Goal: Navigation & Orientation: Find specific page/section

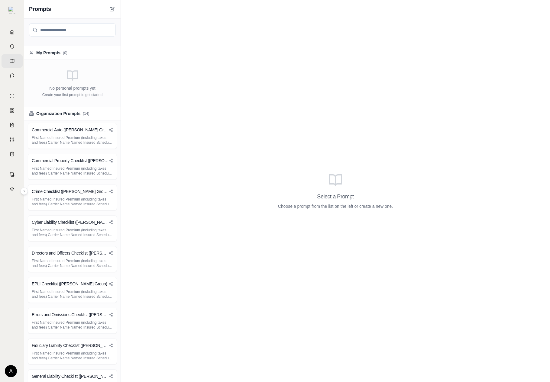
click at [70, 110] on div "Organization Prompts ( 14 )" at bounding box center [72, 114] width 96 height 14
click at [71, 56] on div "My Prompts ( 0 )" at bounding box center [72, 53] width 87 height 6
click at [78, 57] on div "My Prompts ( 0 )" at bounding box center [72, 53] width 96 height 14
click at [80, 110] on div "Organization Prompts ( 14 )" at bounding box center [72, 114] width 96 height 14
click at [112, 56] on button "My Prompts ( 0 )" at bounding box center [72, 53] width 96 height 14
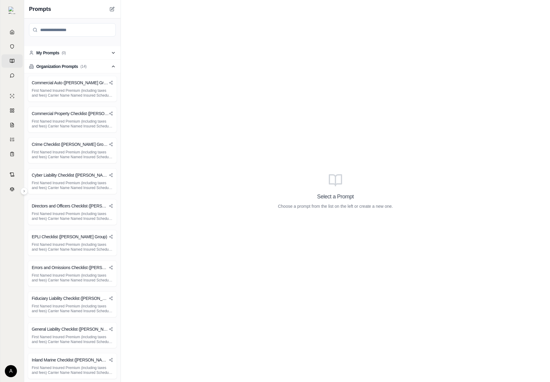
click at [108, 63] on button "Organization Prompts ( 14 )" at bounding box center [72, 67] width 96 height 14
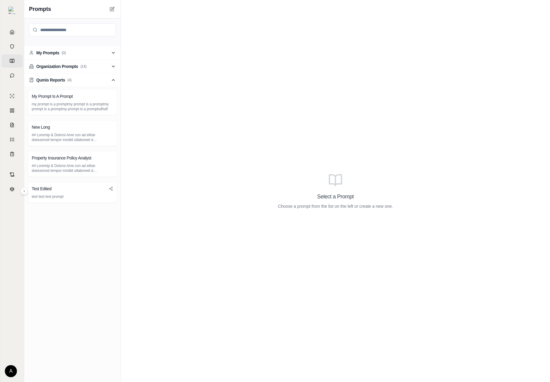
click at [111, 82] on button "Qumis Reports ( 4 )" at bounding box center [72, 80] width 96 height 14
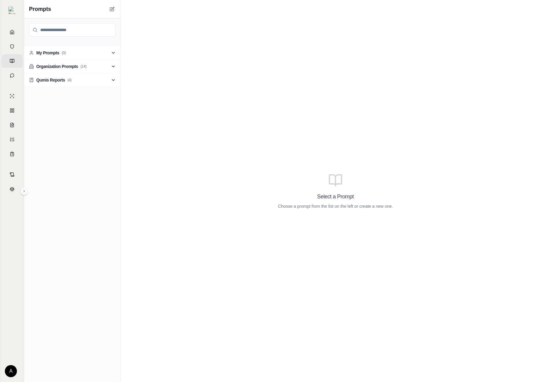
click at [111, 82] on button "Qumis Reports ( 4 )" at bounding box center [72, 80] width 96 height 14
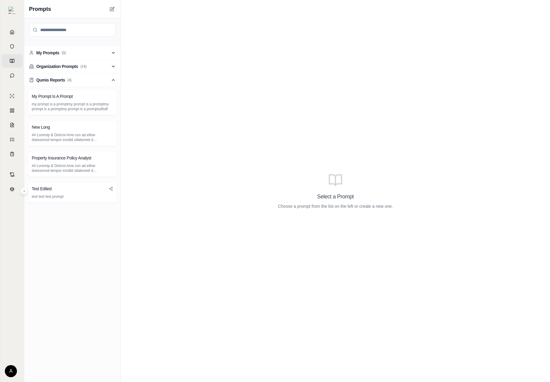
click at [112, 65] on icon "button" at bounding box center [113, 66] width 5 height 5
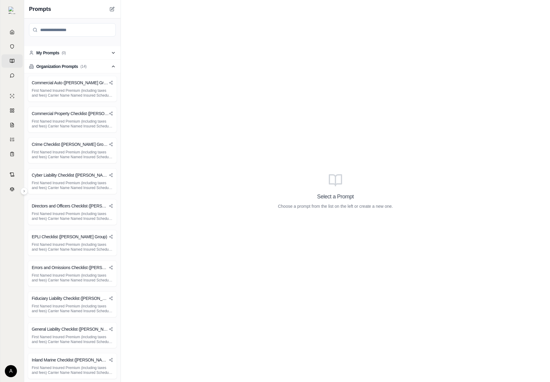
click at [114, 55] on button "My Prompts ( 0 )" at bounding box center [72, 53] width 96 height 14
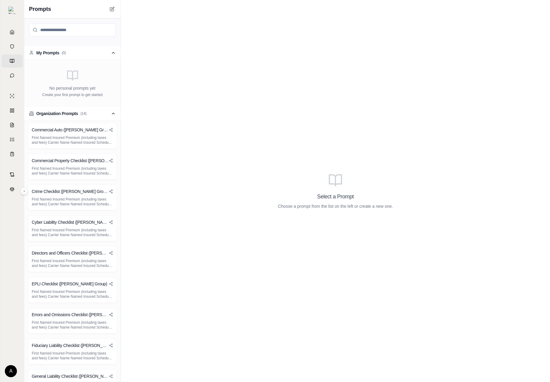
click at [97, 109] on button "Organization Prompts ( 14 )" at bounding box center [72, 114] width 96 height 14
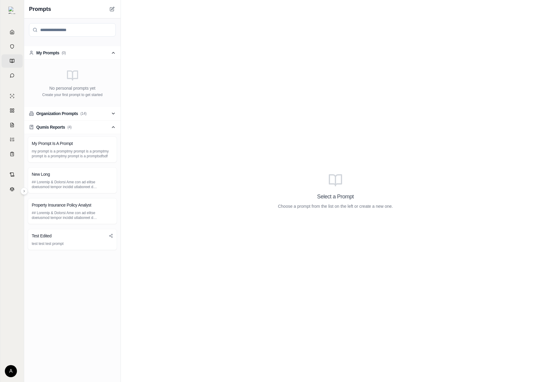
click at [438, 211] on div "Select a Prompt Choose a prompt from the list on the left or create a new one." at bounding box center [335, 191] width 429 height 382
click at [304, 213] on div "Select a Prompt Choose a prompt from the list on the left or create a new one." at bounding box center [335, 191] width 429 height 382
click at [70, 123] on button "Qumis Reports ( 4 )" at bounding box center [72, 128] width 96 height 14
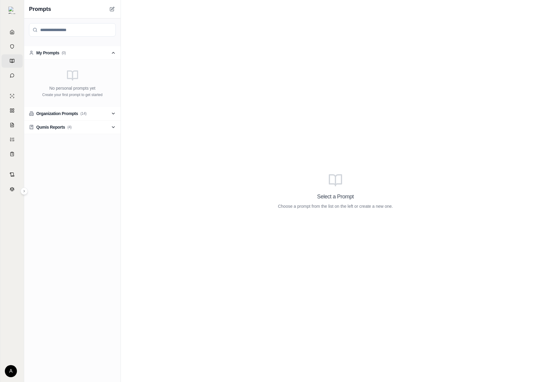
click at [83, 118] on button "Organization Prompts ( 14 )" at bounding box center [72, 114] width 96 height 14
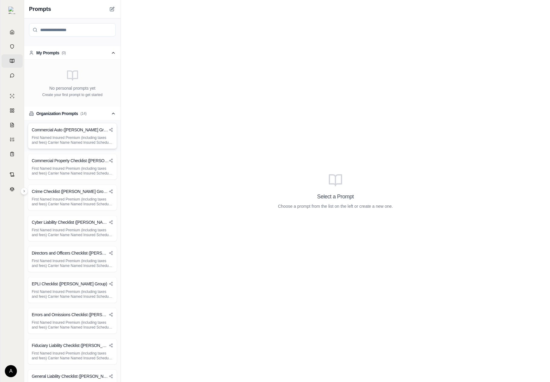
click at [82, 135] on div "Commercial Auto (Hummel Group) First Named Insured Premium (including taxes and…" at bounding box center [72, 136] width 89 height 26
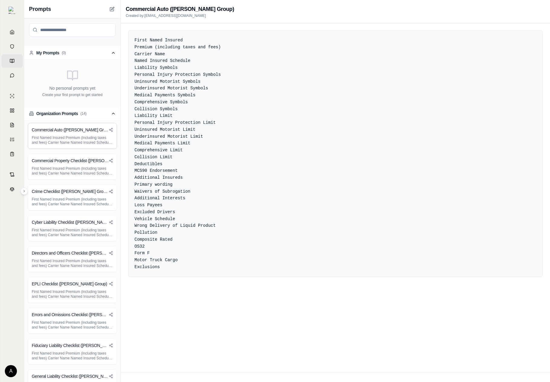
click at [91, 118] on button "Organization Prompts ( 14 )" at bounding box center [72, 114] width 96 height 14
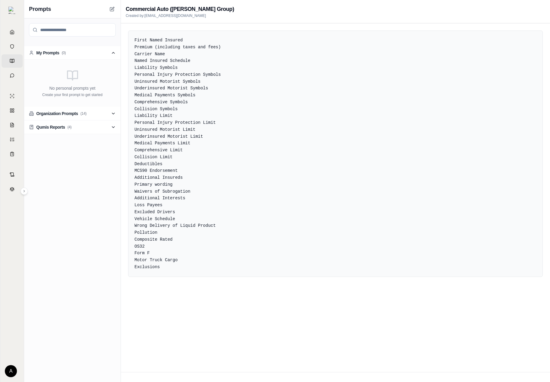
click at [90, 131] on button "Qumis Reports ( 4 )" at bounding box center [72, 128] width 96 height 14
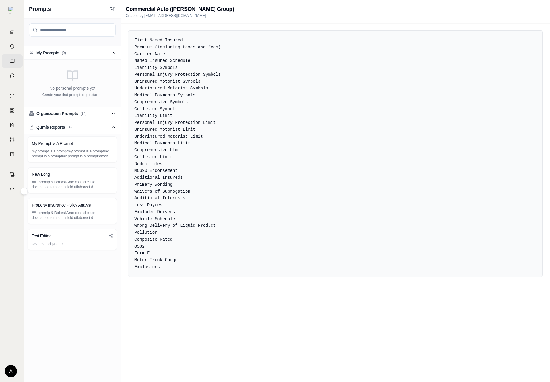
click at [99, 120] on button "Organization Prompts ( 14 )" at bounding box center [72, 114] width 96 height 14
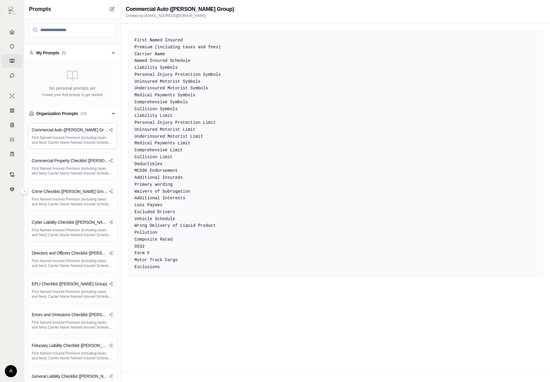
click at [100, 116] on button "Organization Prompts ( 14 )" at bounding box center [72, 114] width 96 height 14
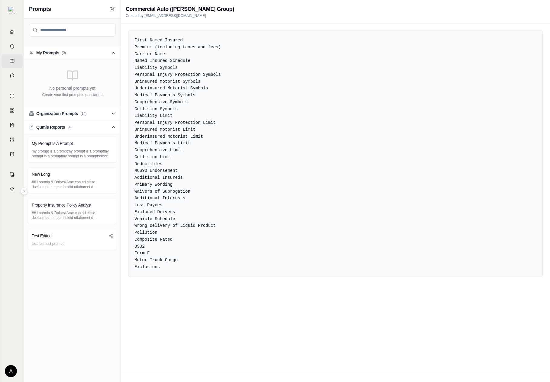
click at [106, 57] on button "My Prompts ( 0 )" at bounding box center [72, 53] width 96 height 14
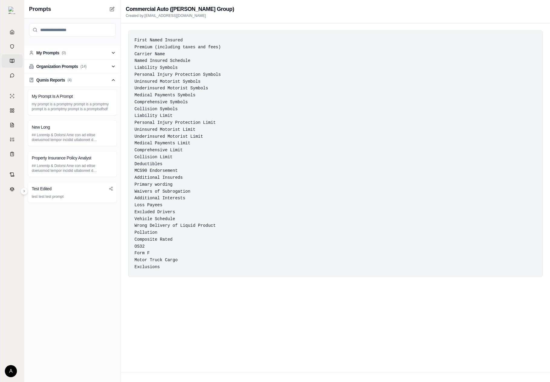
click at [526, 180] on div "First Named Insured Premium (including taxes and fees) Carrier Name Named Insur…" at bounding box center [335, 154] width 415 height 247
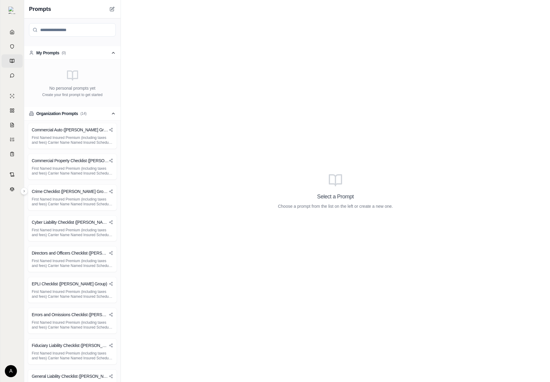
click at [87, 112] on button "Organization Prompts ( 14 )" at bounding box center [72, 114] width 96 height 14
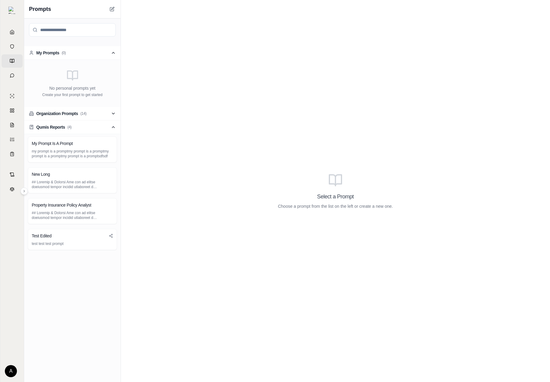
click at [93, 114] on button "Organization Prompts ( 14 )" at bounding box center [72, 114] width 96 height 14
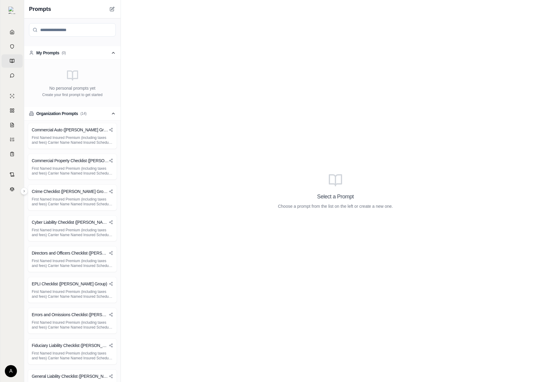
click at [93, 114] on button "Organization Prompts ( 14 )" at bounding box center [72, 114] width 96 height 14
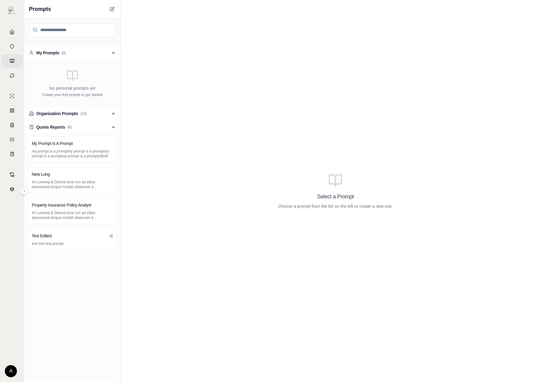
click at [93, 114] on button "Organization Prompts ( 14 )" at bounding box center [72, 114] width 96 height 14
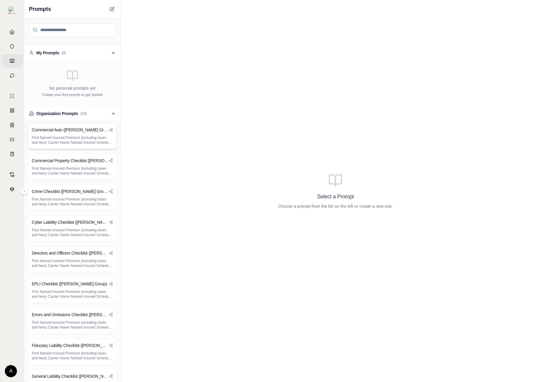
click at [78, 147] on div "Commercial Auto (Hummel Group) First Named Insured Premium (including taxes and…" at bounding box center [72, 136] width 89 height 26
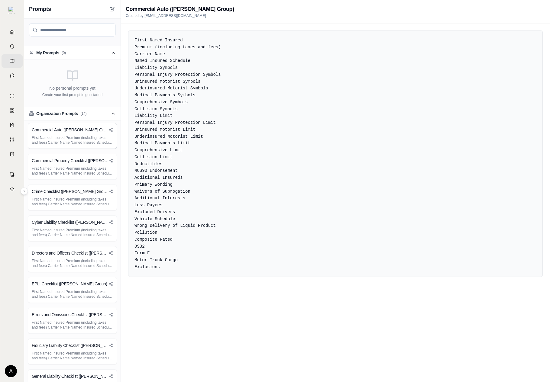
click at [86, 111] on span "( 14 )" at bounding box center [83, 113] width 6 height 5
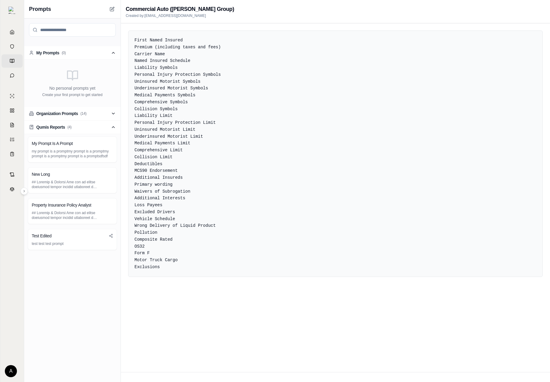
click at [91, 109] on button "Organization Prompts ( 14 )" at bounding box center [72, 114] width 96 height 14
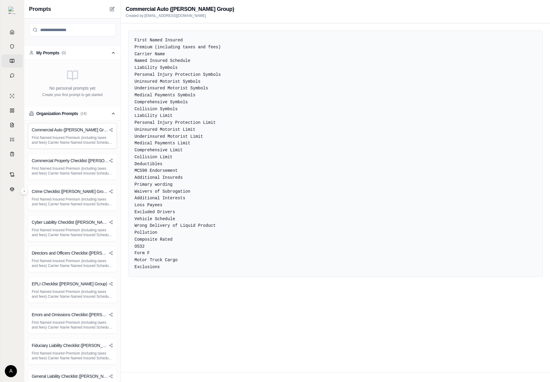
click at [91, 109] on button "Organization Prompts ( 14 )" at bounding box center [72, 114] width 96 height 14
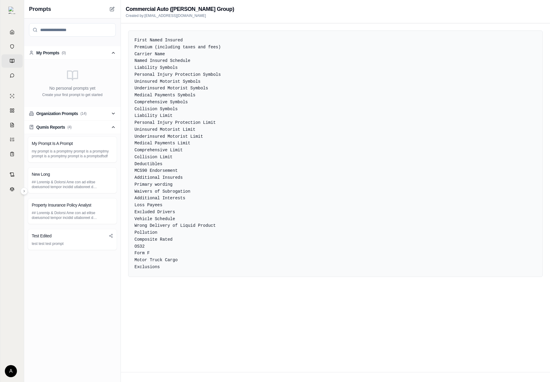
click at [93, 133] on button "Qumis Reports ( 4 )" at bounding box center [72, 128] width 96 height 14
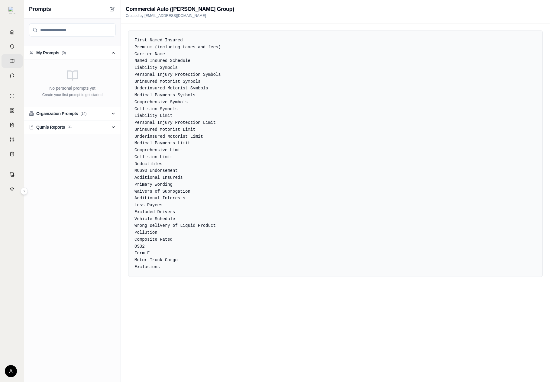
click at [94, 132] on button "Qumis Reports ( 4 )" at bounding box center [72, 128] width 96 height 14
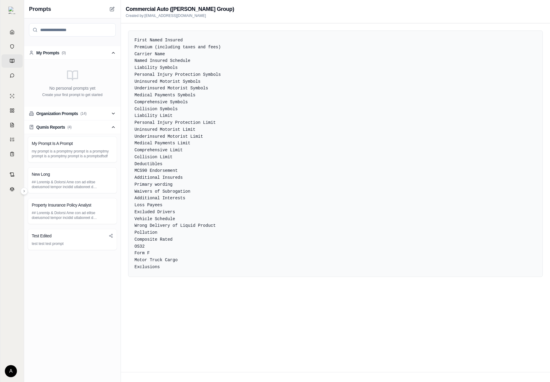
click at [103, 52] on button "My Prompts ( 0 )" at bounding box center [72, 53] width 96 height 14
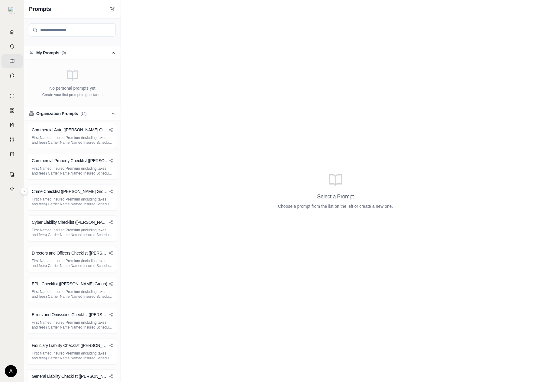
click at [106, 56] on button "My Prompts ( 0 )" at bounding box center [72, 53] width 96 height 14
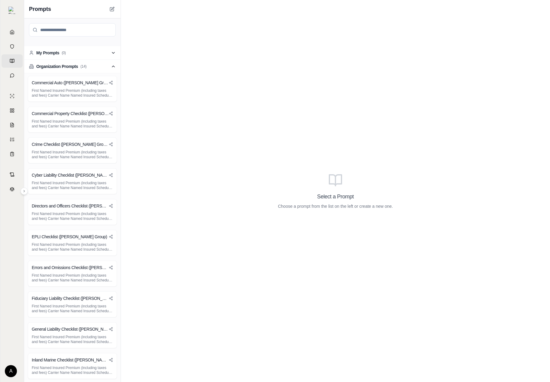
click at [104, 65] on button "Organization Prompts ( 14 )" at bounding box center [72, 67] width 96 height 14
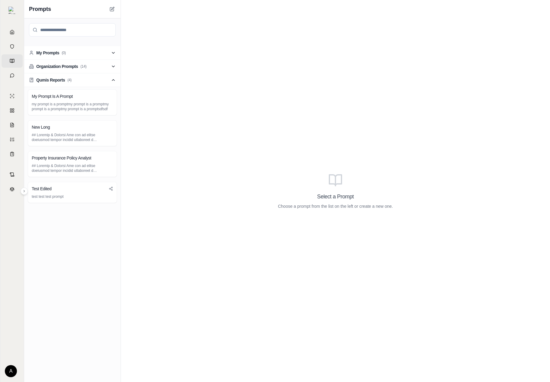
click at [104, 65] on button "Organization Prompts ( 14 )" at bounding box center [72, 67] width 96 height 14
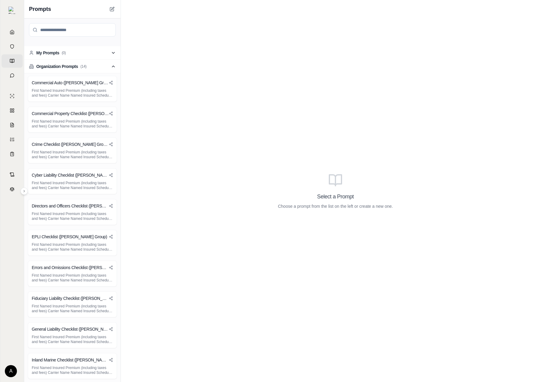
click at [104, 65] on button "Organization Prompts ( 14 )" at bounding box center [72, 67] width 96 height 14
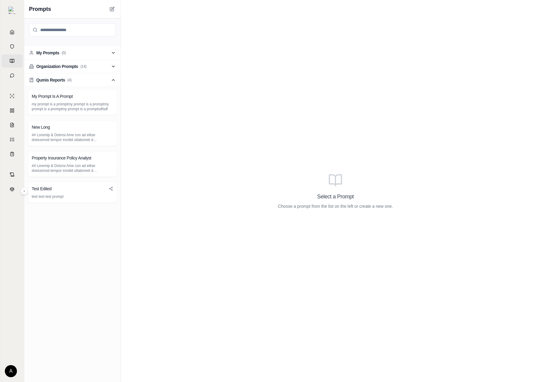
click at [103, 65] on button "Organization Prompts ( 14 )" at bounding box center [72, 67] width 96 height 14
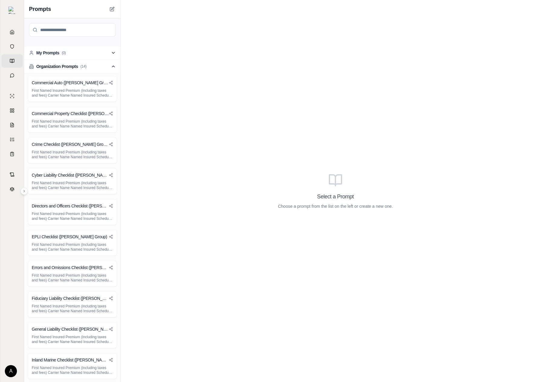
click at [108, 49] on button "My Prompts ( 0 )" at bounding box center [72, 53] width 96 height 14
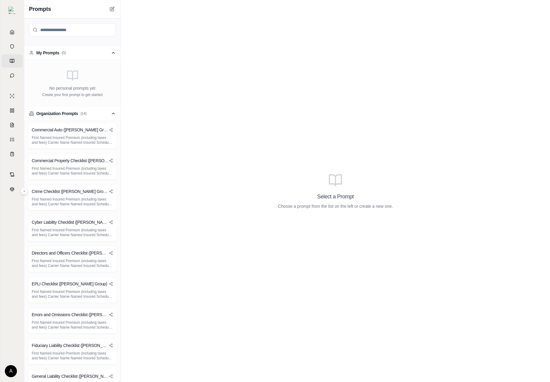
click at [95, 109] on button "Organization Prompts ( 14 )" at bounding box center [72, 114] width 96 height 14
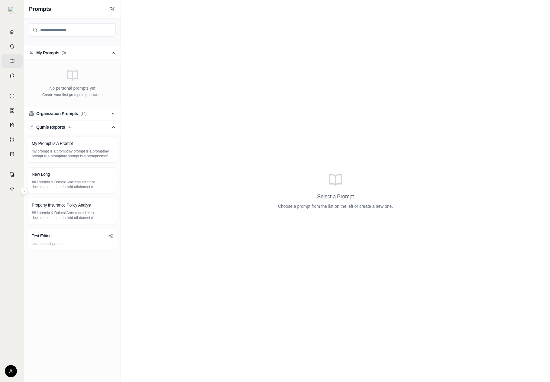
click at [95, 109] on button "Organization Prompts ( 14 )" at bounding box center [72, 114] width 96 height 14
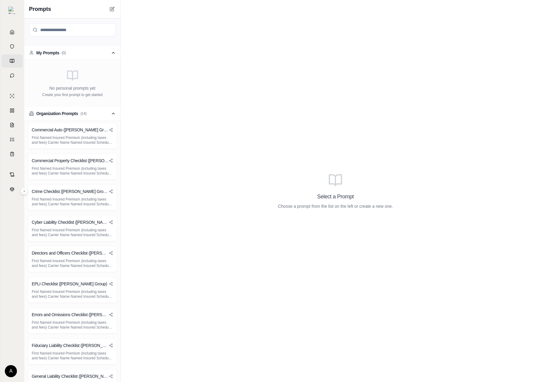
click at [94, 107] on button "Organization Prompts ( 14 )" at bounding box center [72, 114] width 96 height 14
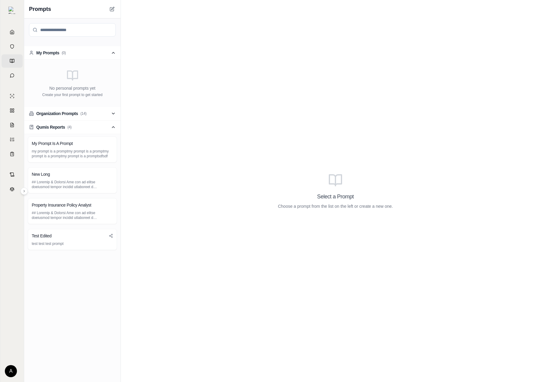
click at [94, 107] on button "Organization Prompts ( 14 )" at bounding box center [72, 114] width 96 height 14
